Goal: Navigation & Orientation: Find specific page/section

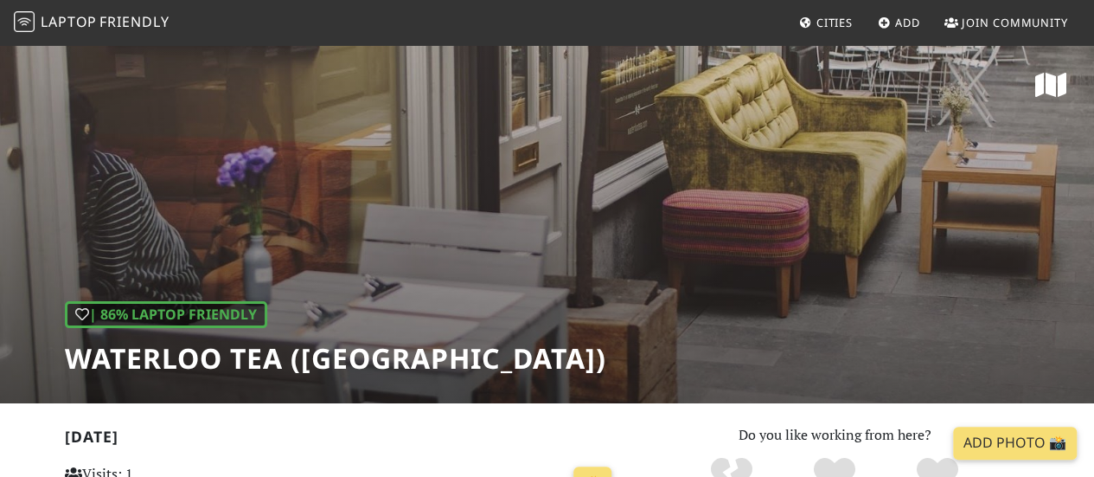
click at [822, 29] on span "Cities" at bounding box center [835, 23] width 36 height 16
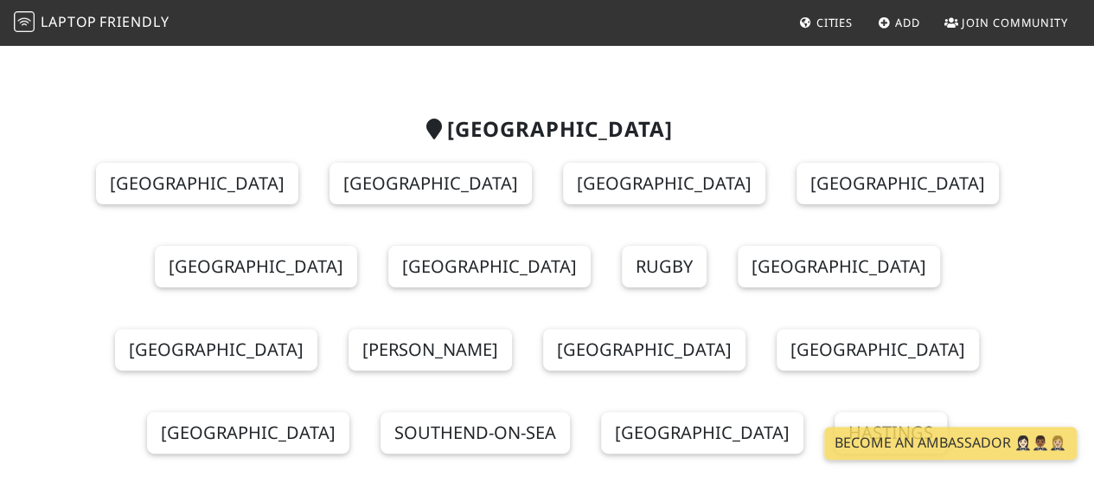
scroll to position [99, 0]
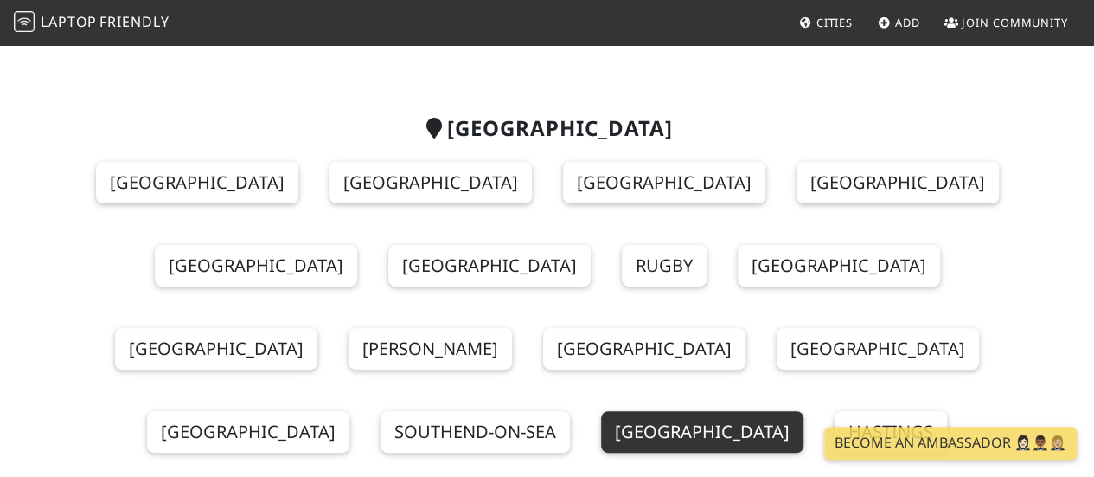
click at [601, 411] on link "[GEOGRAPHIC_DATA]" at bounding box center [702, 432] width 202 height 42
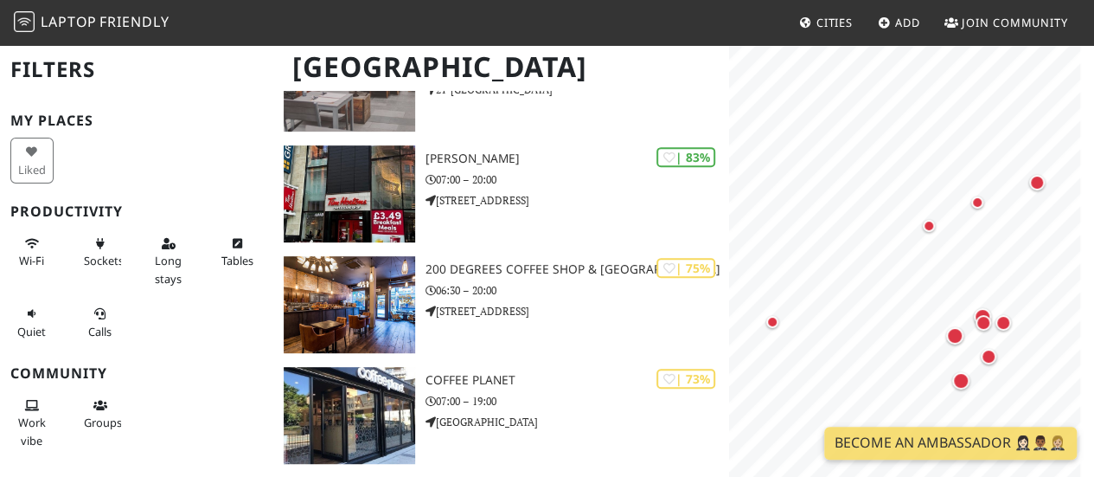
scroll to position [323, 0]
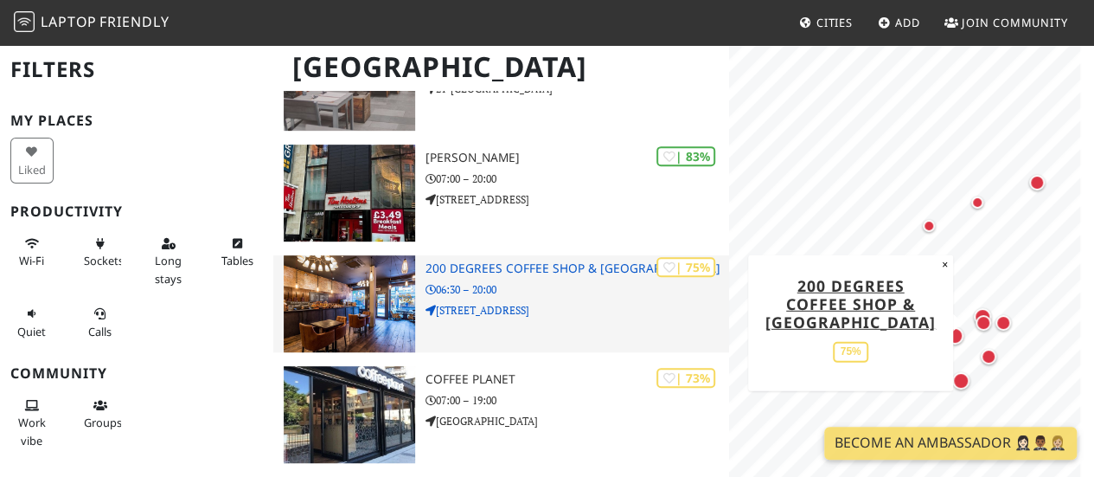
click at [520, 281] on p "06:30 – 20:00" at bounding box center [578, 289] width 304 height 16
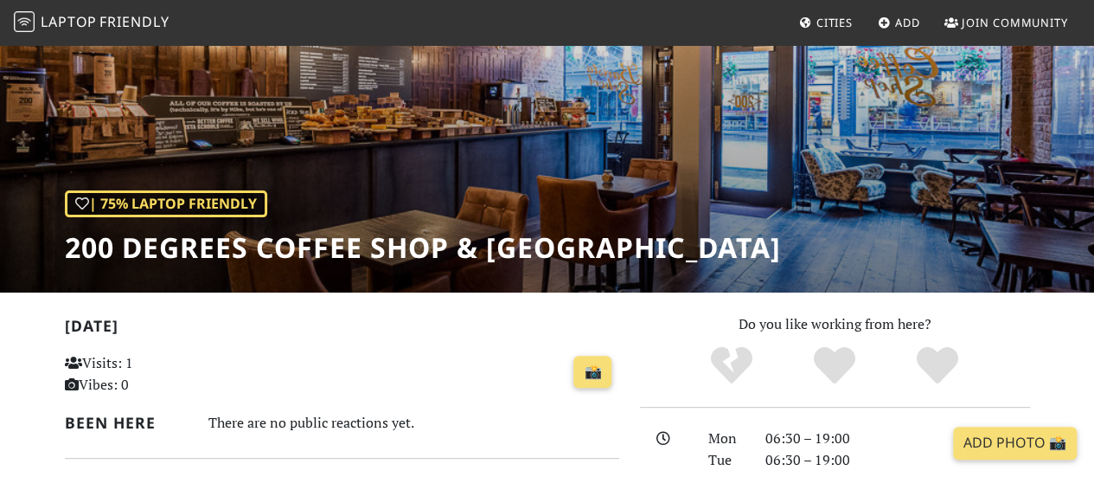
scroll to position [73, 0]
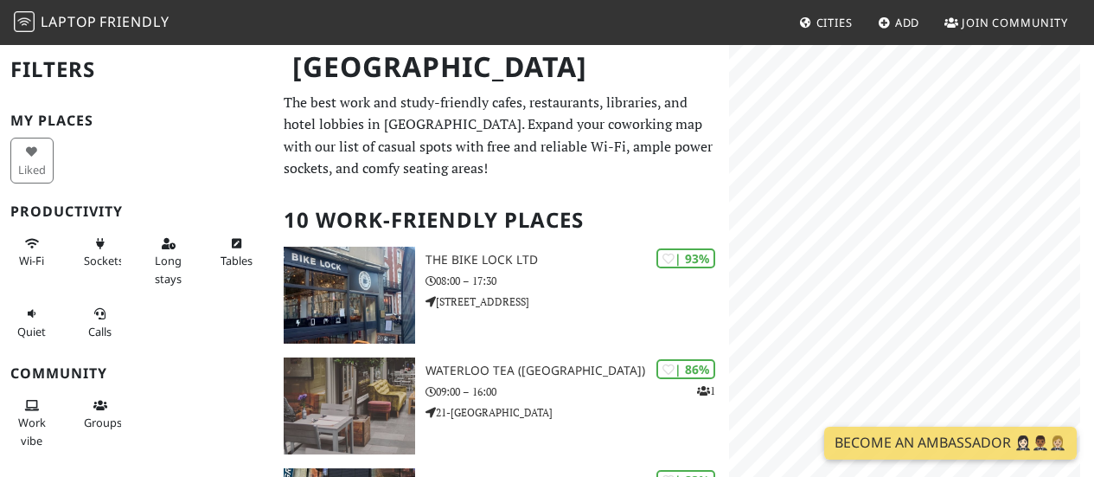
scroll to position [323, 0]
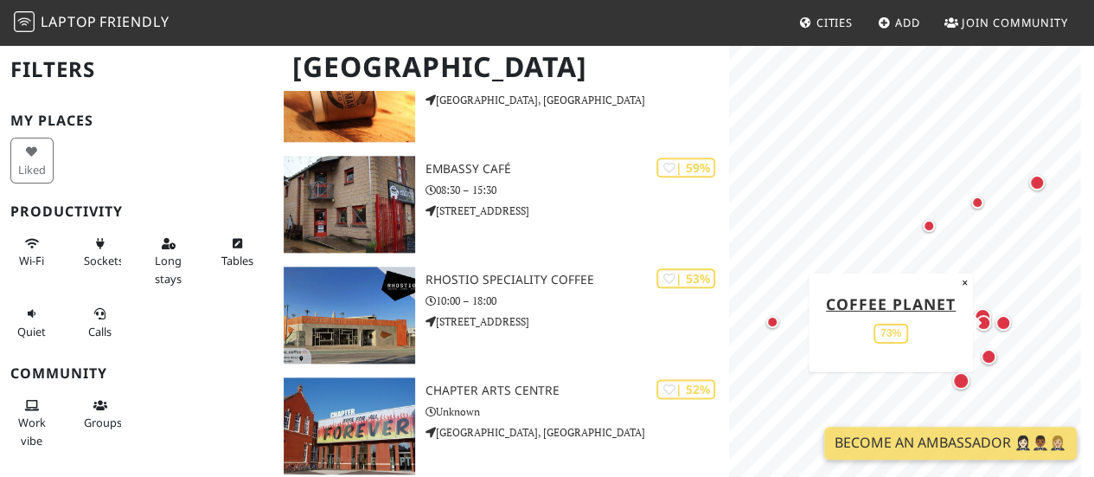
scroll to position [987, 0]
